Goal: Use online tool/utility: Utilize a website feature to perform a specific function

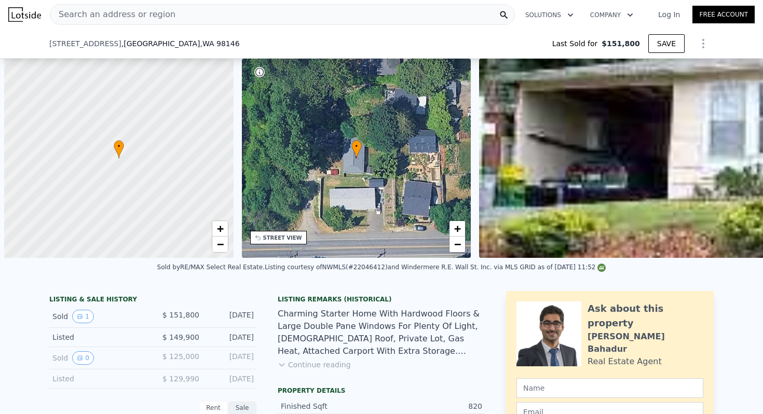
scroll to position [0, 626]
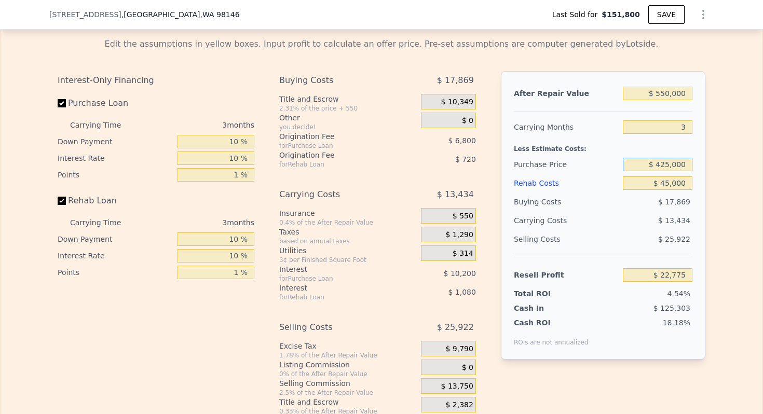
click at [667, 163] on input "$ 425,000" at bounding box center [658, 165] width 70 height 14
type input "$ 33"
type input "$ 553,000"
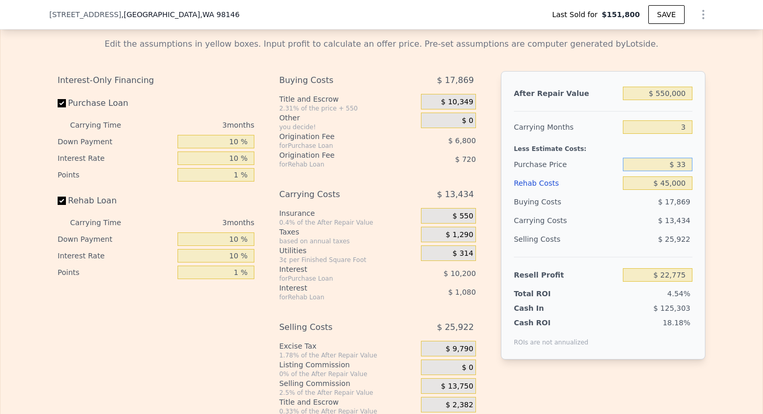
type input "5"
type input "$ 425,000"
type input "$ 0"
type input "$ 348,167"
click at [667, 163] on input "$ 4,250,008,000" at bounding box center [658, 165] width 70 height 14
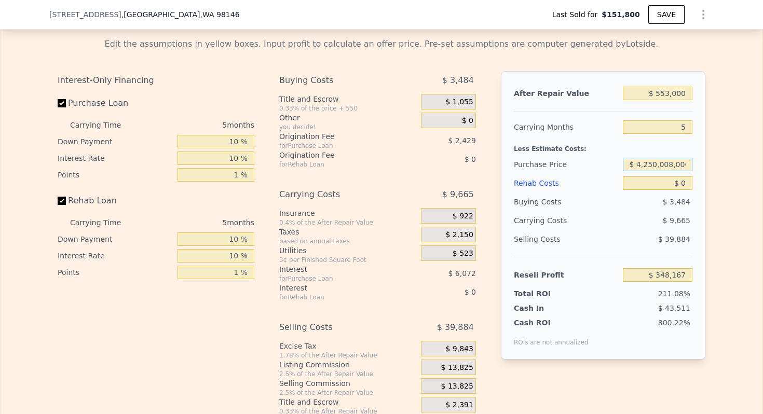
click at [667, 163] on input "$ 4,250,008,000" at bounding box center [658, 165] width 70 height 14
type input "$ 338,000"
click at [684, 184] on input "$ 0" at bounding box center [658, 184] width 70 height 14
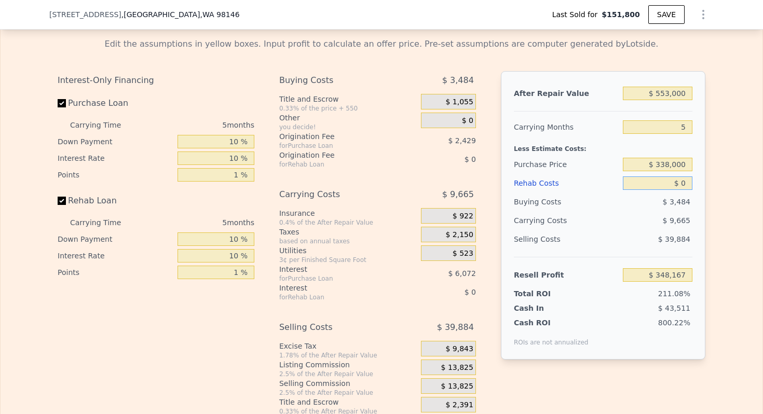
type input "$ 150,917"
click at [684, 184] on input "$ 0" at bounding box center [658, 184] width 70 height 14
type input "$ 6"
type input "$ 150,911"
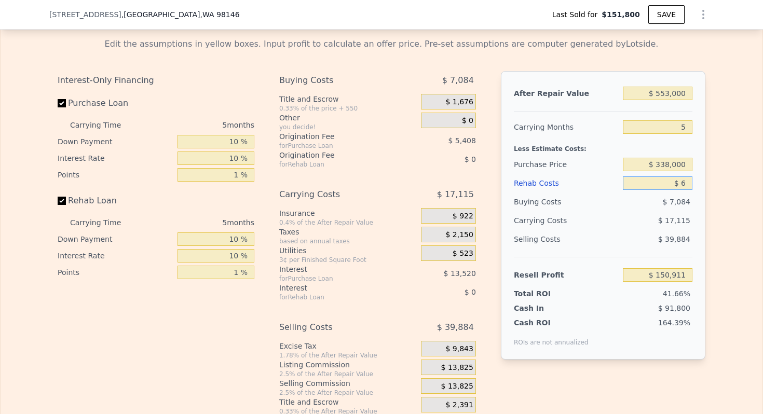
type input "$ 65"
type input "$ 150,846"
type input "$ 650"
type input "$ 150,232"
type input "$ 6,500"
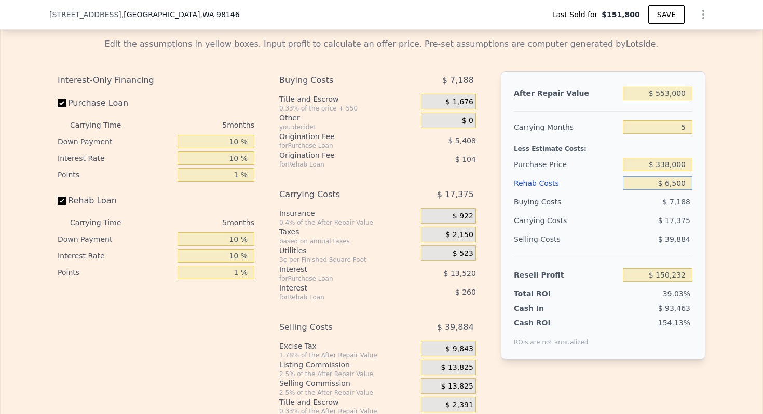
type input "$ 144,053"
type input "$ 65,000"
type input "$ 82,277"
type input "$ 65,000"
click at [681, 125] on input "5" at bounding box center [658, 127] width 70 height 14
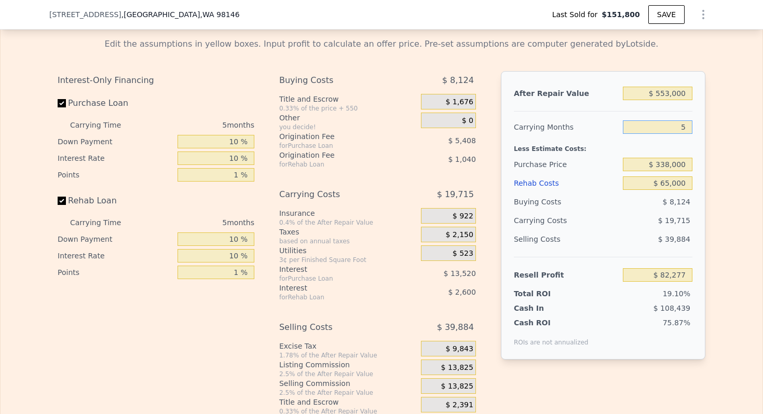
click at [681, 125] on input "5" at bounding box center [658, 127] width 70 height 14
type input "3"
type input "$ 90,163"
type input "3"
click at [660, 90] on input "$ 553,000" at bounding box center [658, 94] width 70 height 14
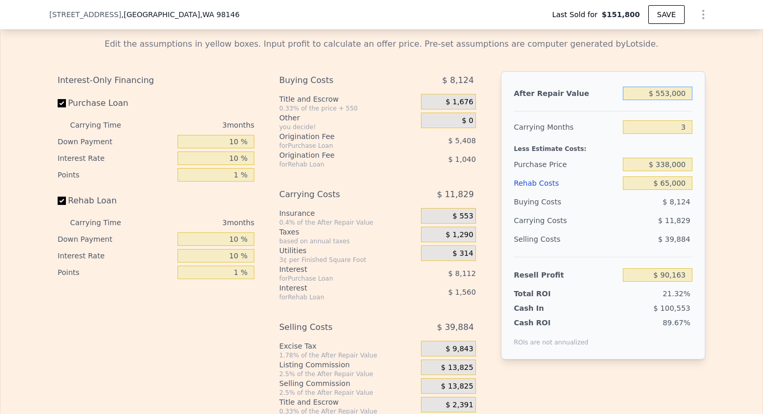
click at [660, 90] on input "$ 553,000" at bounding box center [658, 94] width 70 height 14
type input "$ 5"
type input "-$ 422,945"
type input "$ 51"
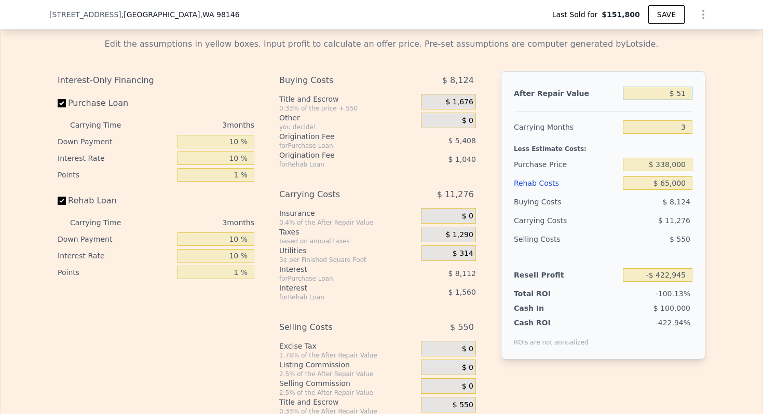
type input "-$ 422,902"
type input "$ 510"
type input "-$ 422,478"
type input "$ 5,100"
type input "-$ 418,219"
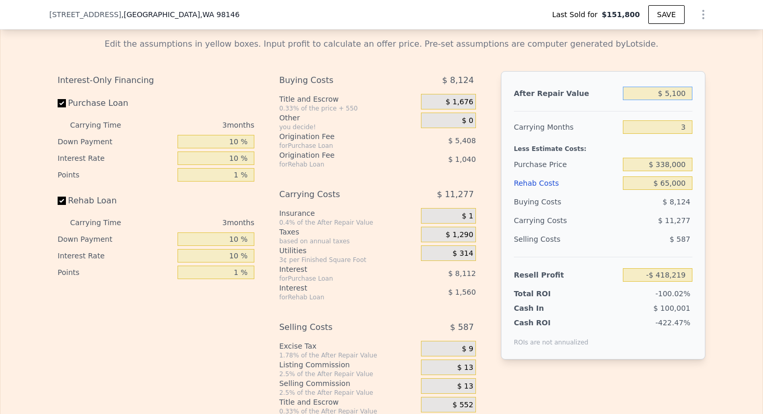
type input "$ 51,000"
type input "-$ 375,629"
type input "$ 510,000"
type input "$ 50,264"
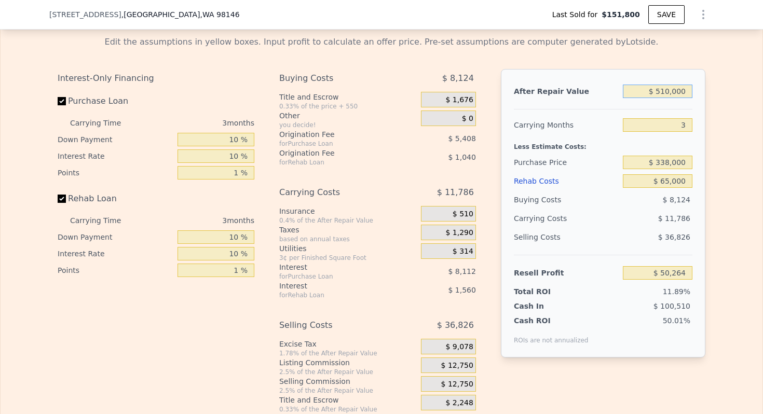
type input "$ 510,000"
click at [459, 362] on span "$ 12,750" at bounding box center [457, 365] width 32 height 9
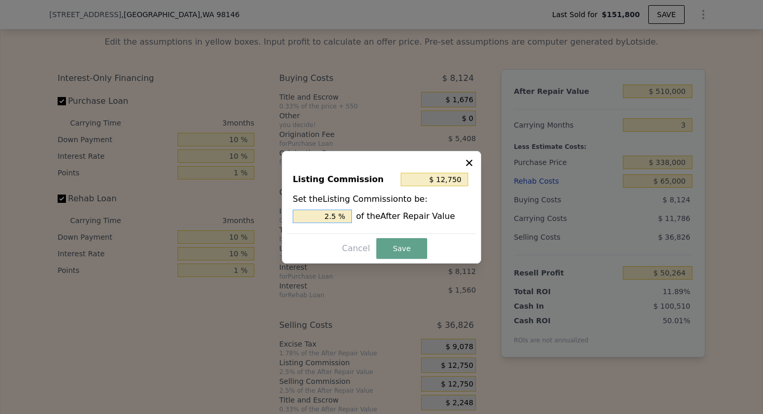
click at [330, 214] on input "2.5 %" at bounding box center [322, 217] width 59 height 14
type input "$ 5,100"
type input "1. %"
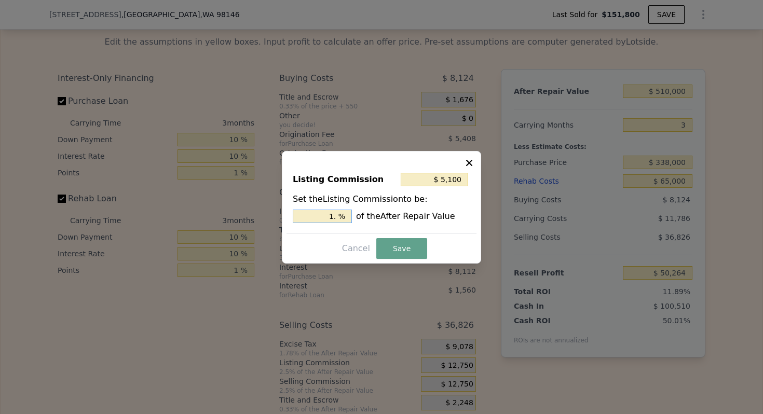
type input "$ 7,650"
type input "1.5 %"
click at [409, 248] on button "Save" at bounding box center [401, 248] width 51 height 21
type input "$ 55,364"
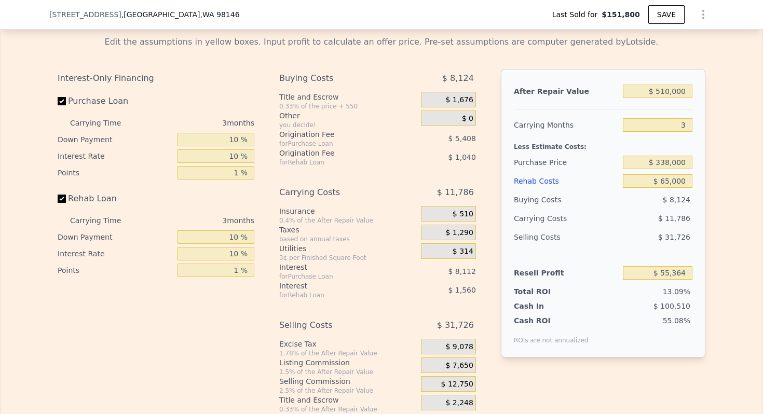
click at [464, 366] on span "$ 7,650" at bounding box center [460, 365] width 28 height 9
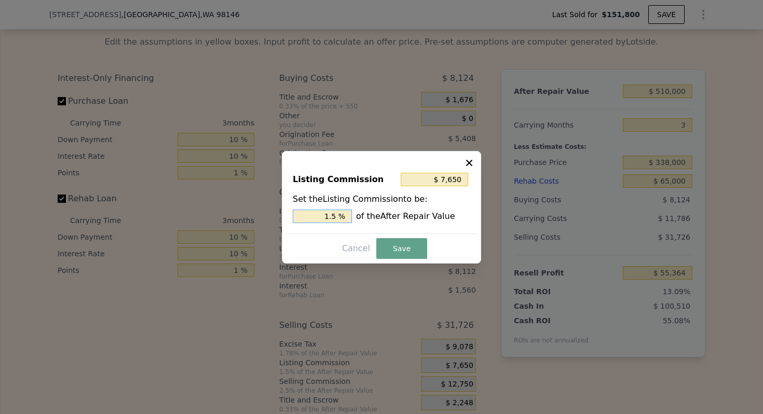
click at [322, 213] on input "1.5 %" at bounding box center [322, 217] width 59 height 14
type input "$ 10,200"
type input "2 %"
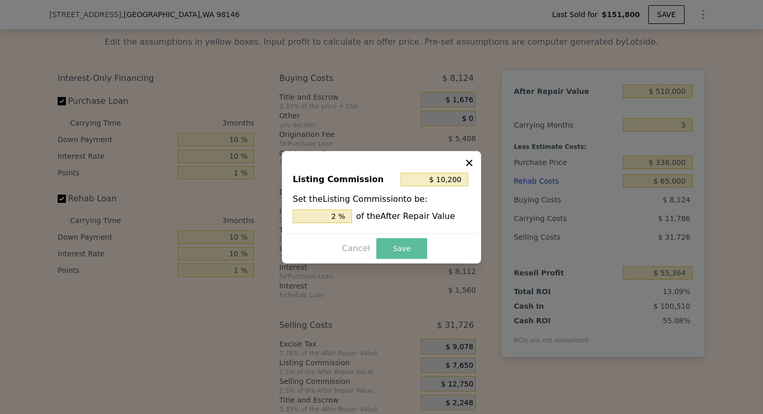
click at [409, 244] on button "Save" at bounding box center [401, 248] width 51 height 21
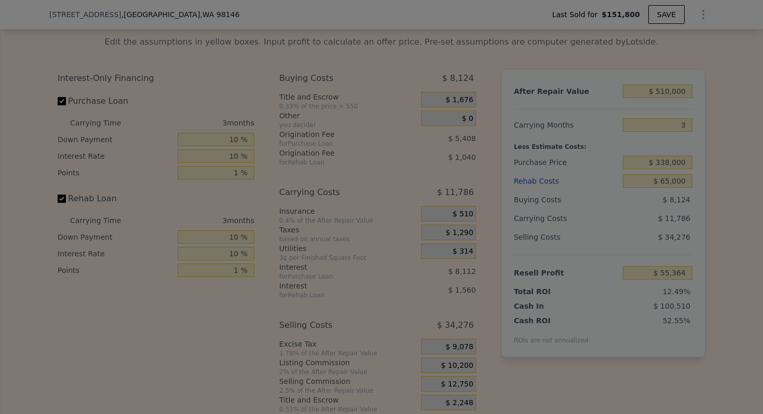
type input "$ 52,814"
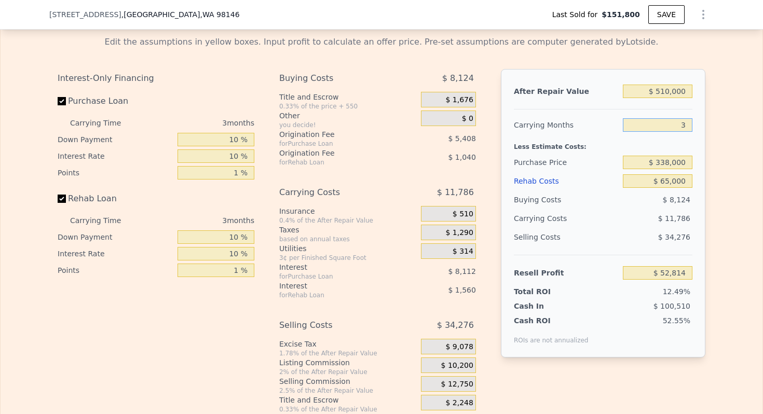
click at [681, 127] on input "3" at bounding box center [658, 125] width 70 height 14
type input "4"
type input "$ 48,886"
type input "4"
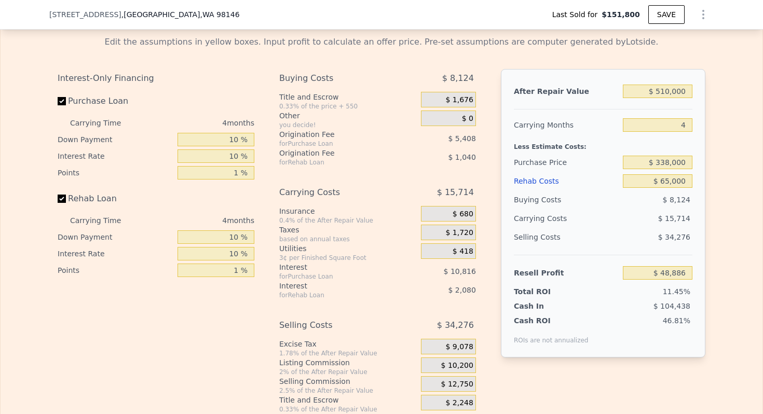
click at [573, 128] on div "Carrying Months" at bounding box center [566, 125] width 105 height 19
